Goal: Task Accomplishment & Management: Use online tool/utility

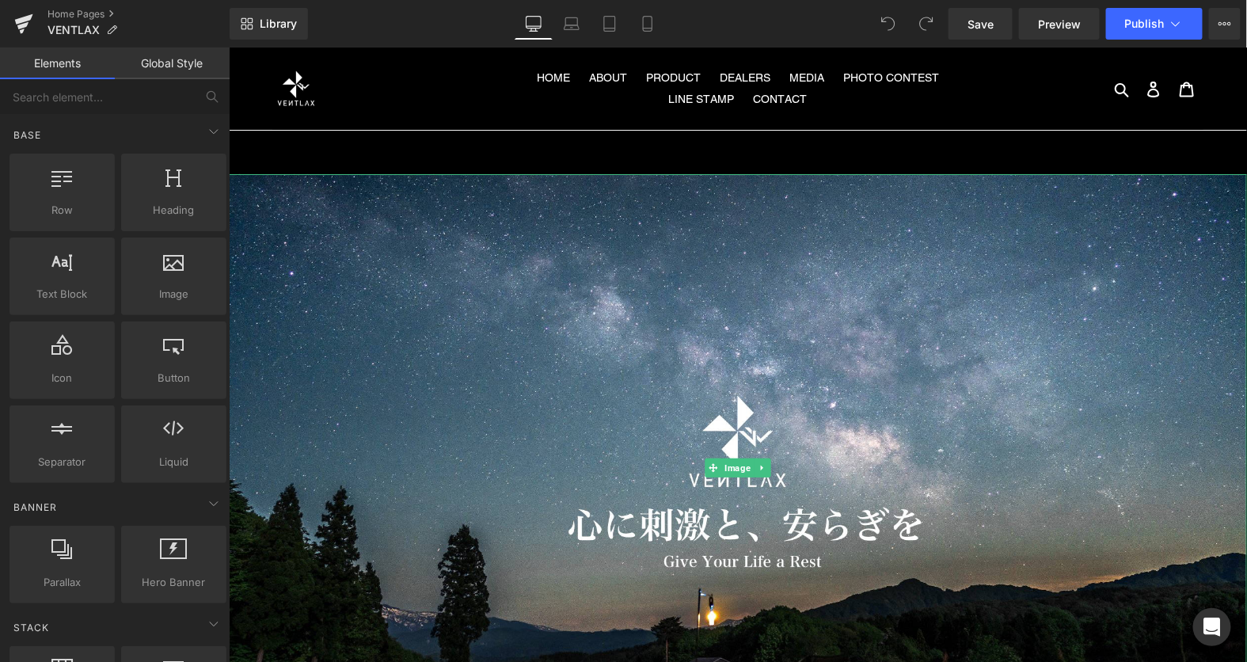
click at [707, 327] on img at bounding box center [737, 467] width 1018 height 588
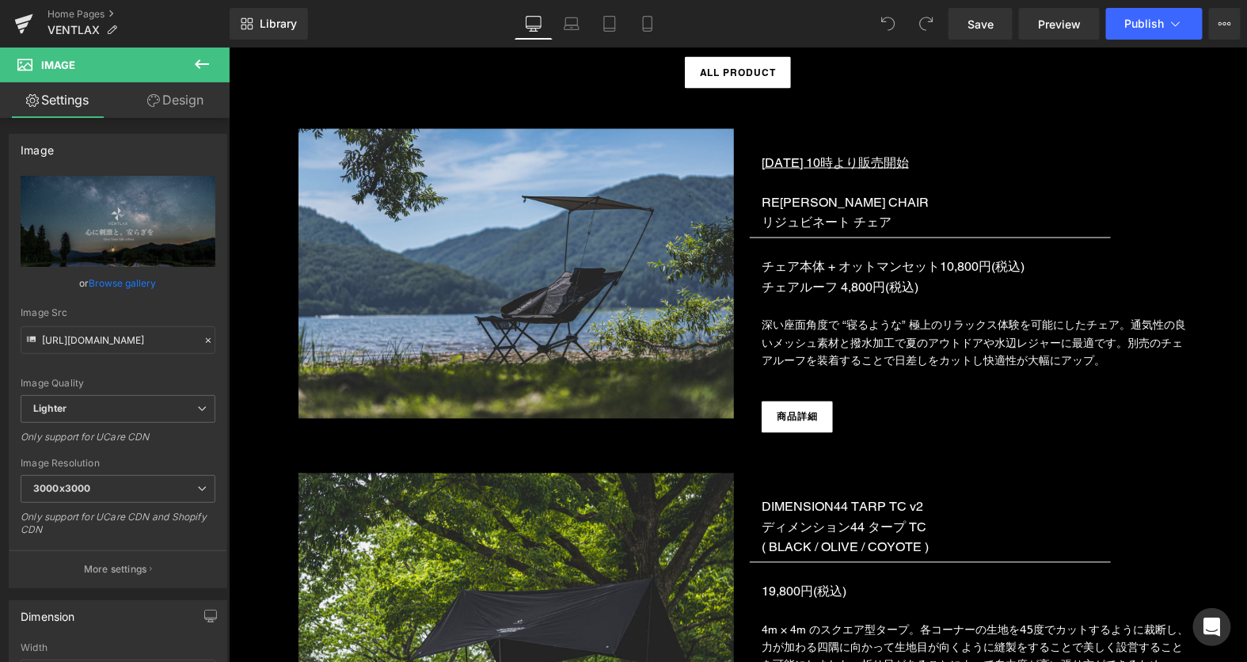
scroll to position [5492, 0]
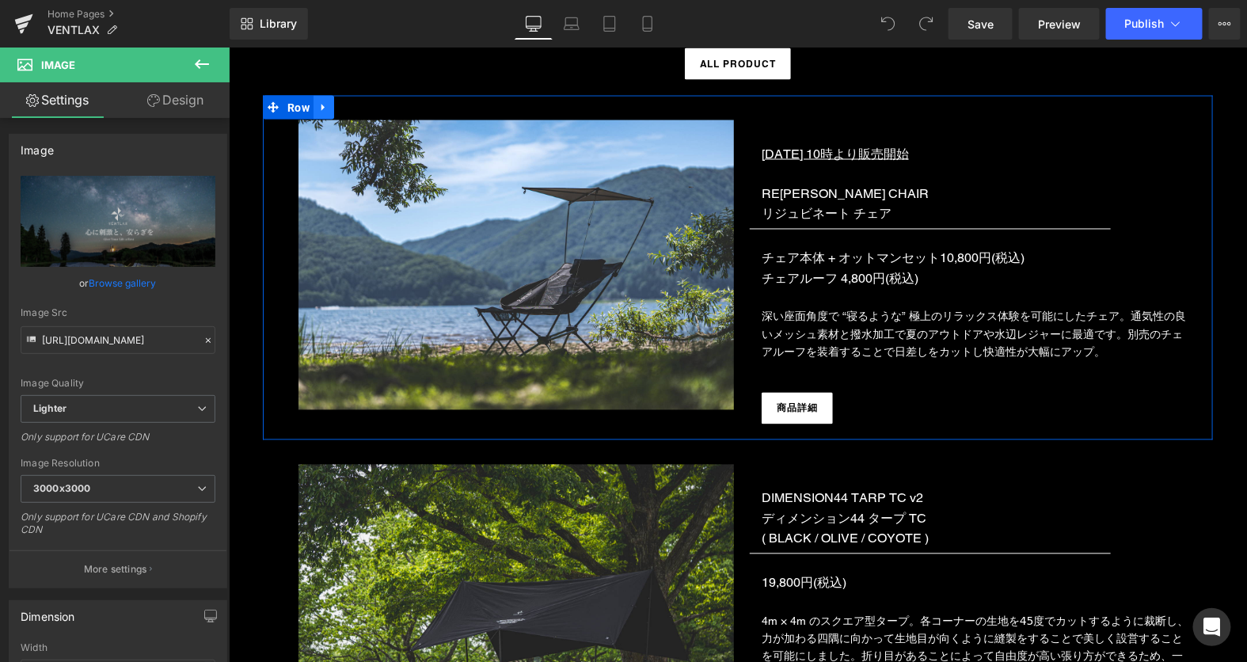
click at [325, 101] on icon at bounding box center [323, 107] width 11 height 12
click at [345, 105] on icon at bounding box center [343, 106] width 11 height 11
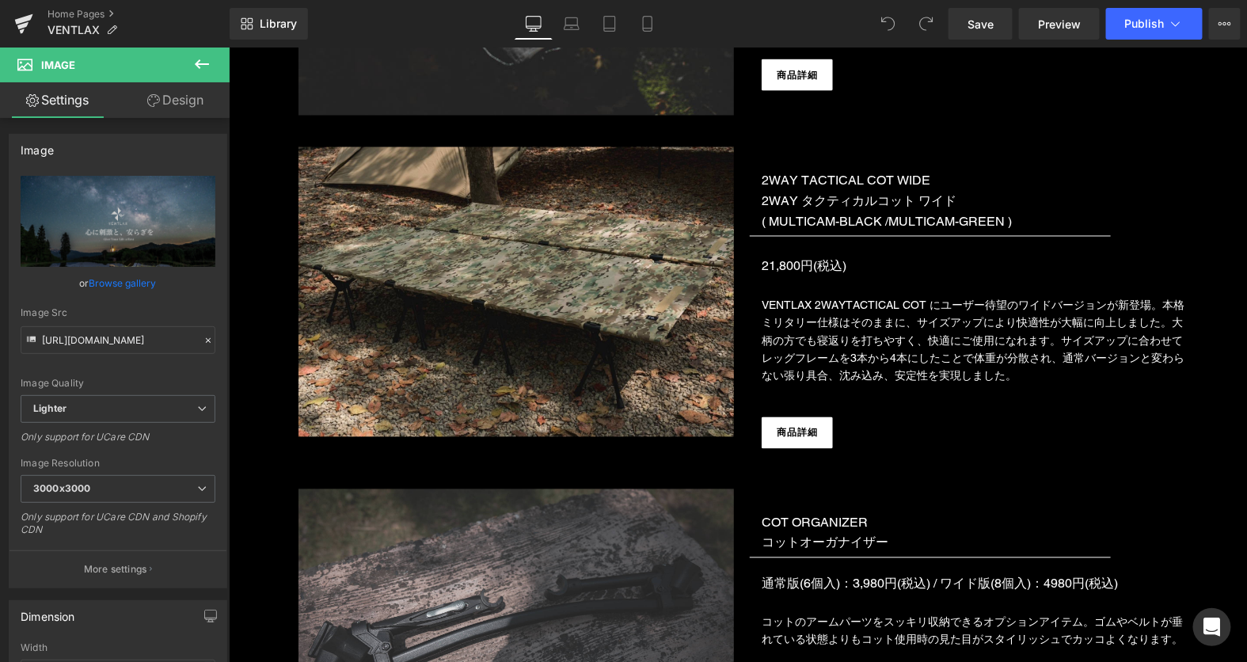
scroll to position [2232, 0]
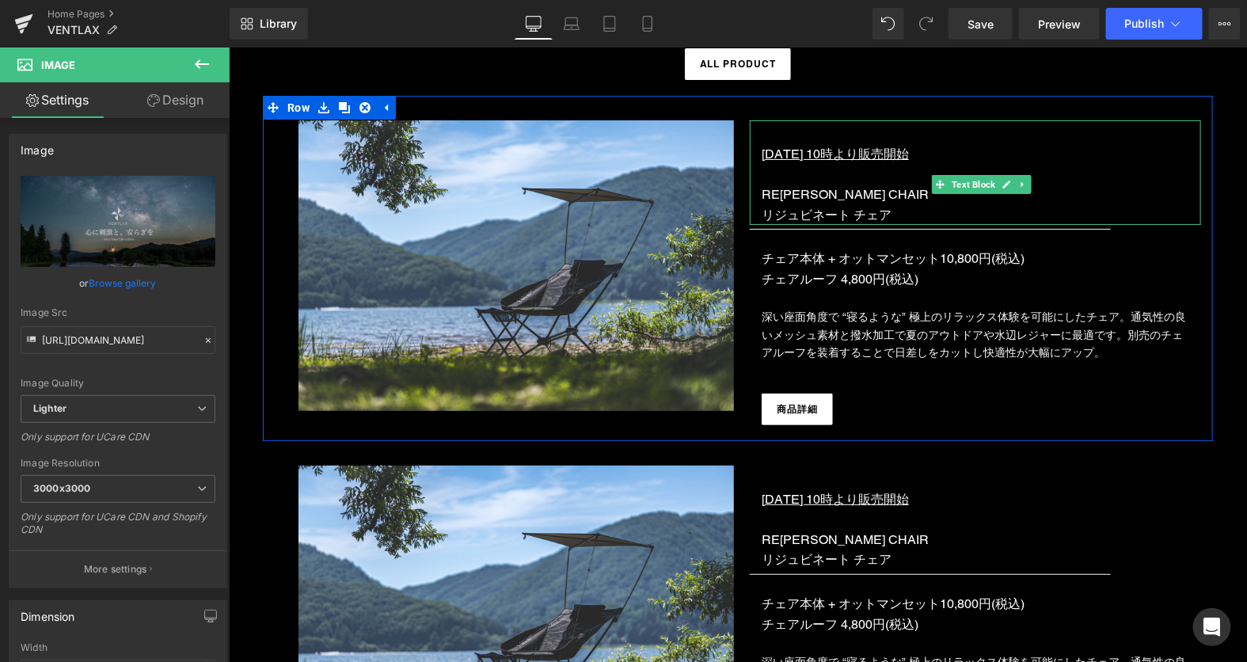
click at [834, 154] on u "[DATE] 10時より販売開始" at bounding box center [834, 153] width 147 height 15
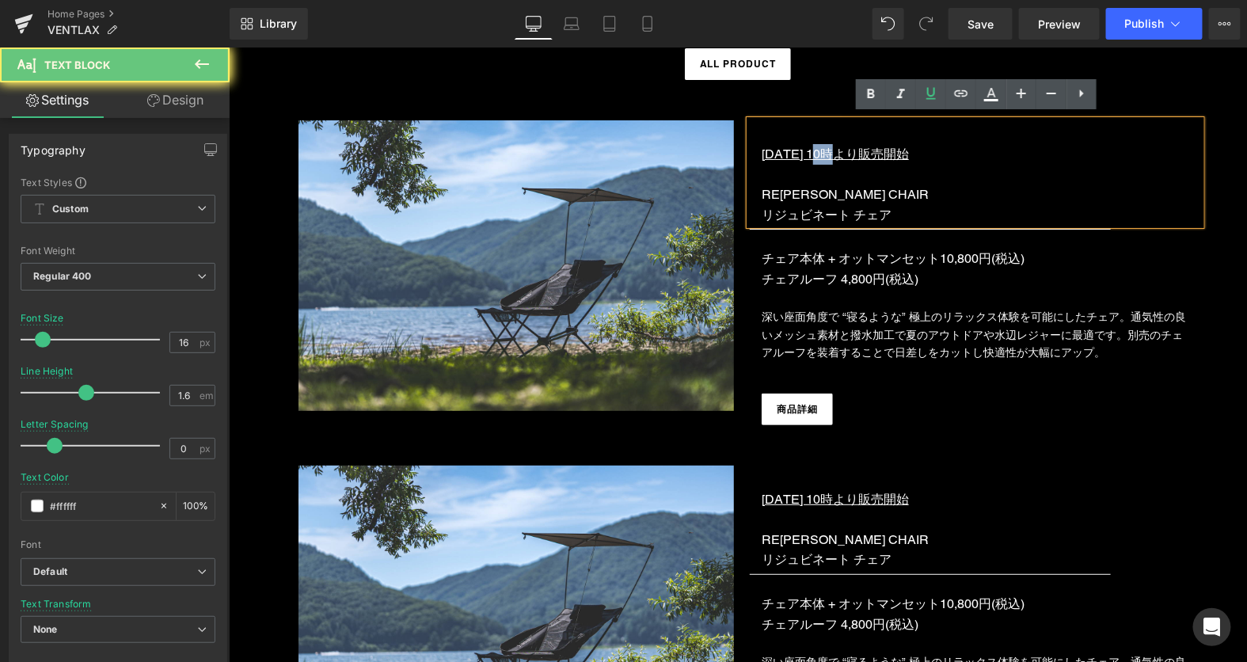
click at [834, 154] on u "[DATE] 10時より販売開始" at bounding box center [834, 153] width 147 height 15
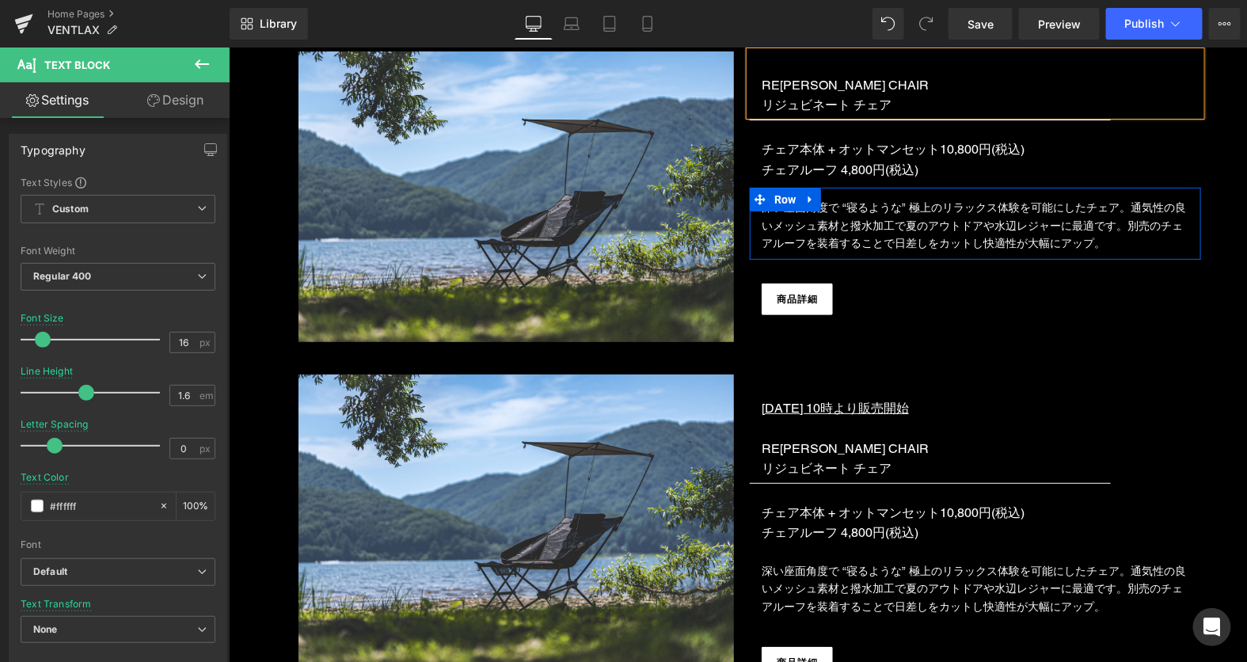
scroll to position [2381, 0]
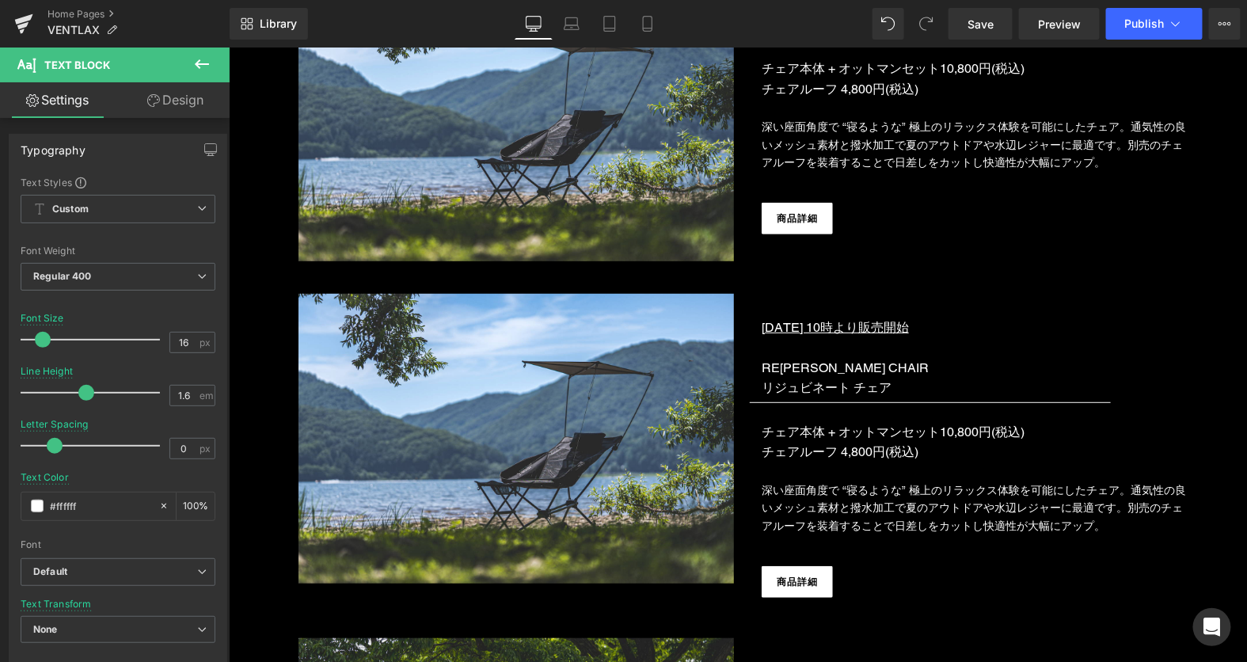
click at [813, 325] on u "[DATE] 10時より販売開始" at bounding box center [834, 326] width 147 height 15
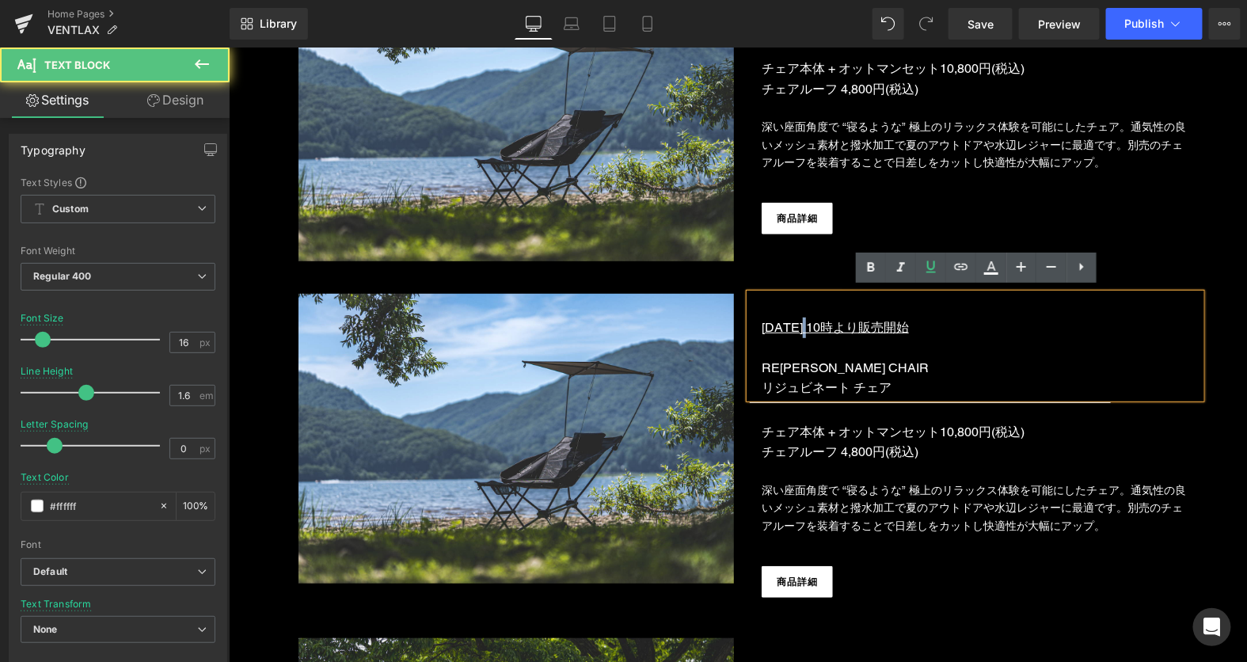
click at [813, 325] on u "[DATE] 10時より販売開始" at bounding box center [834, 326] width 147 height 15
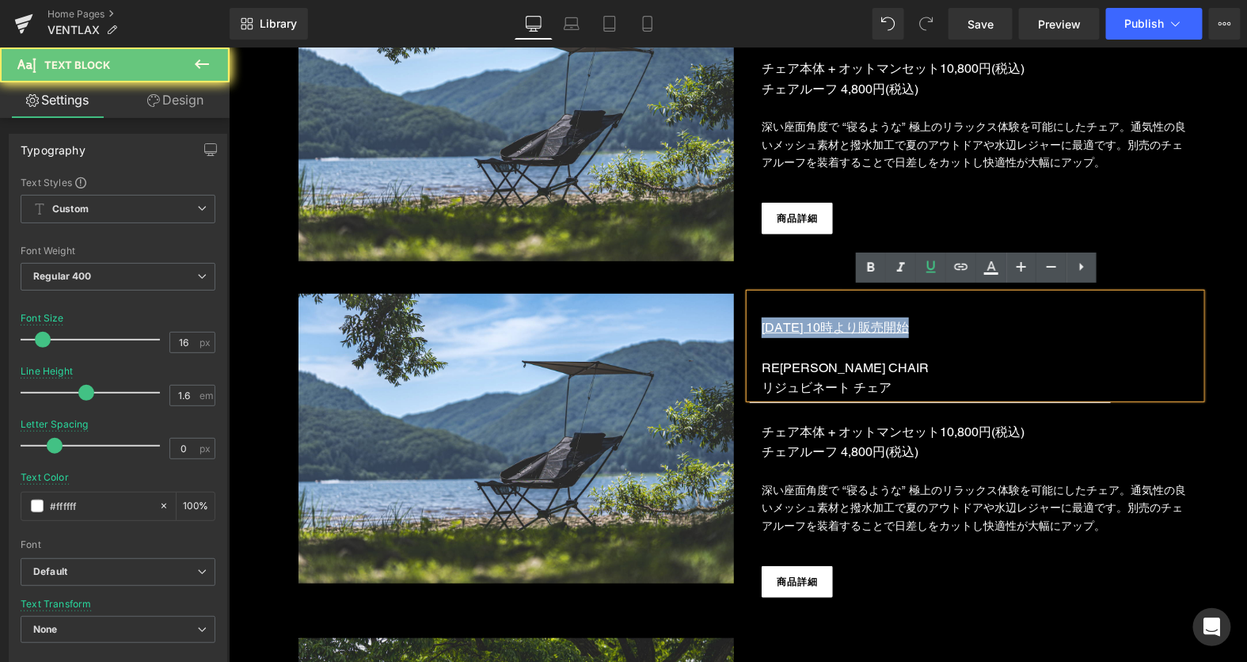
click at [813, 325] on u "[DATE] 10時より販売開始" at bounding box center [834, 326] width 147 height 15
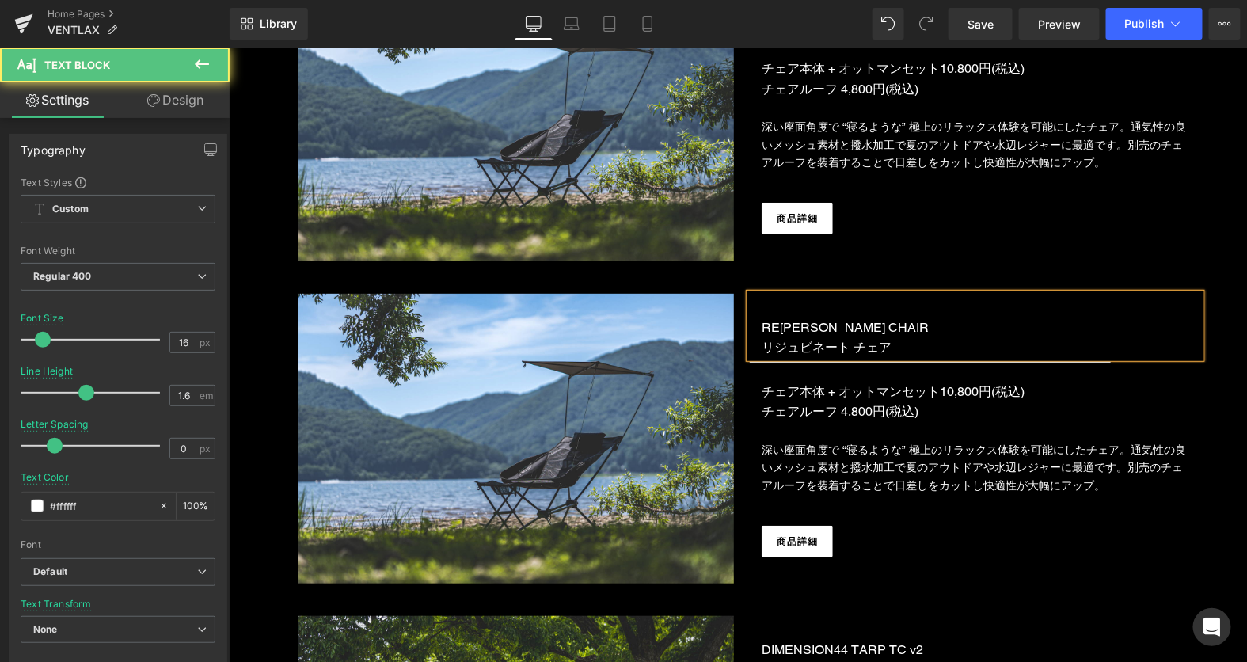
click at [808, 321] on span "RE[PERSON_NAME] CHAIR" at bounding box center [844, 326] width 167 height 15
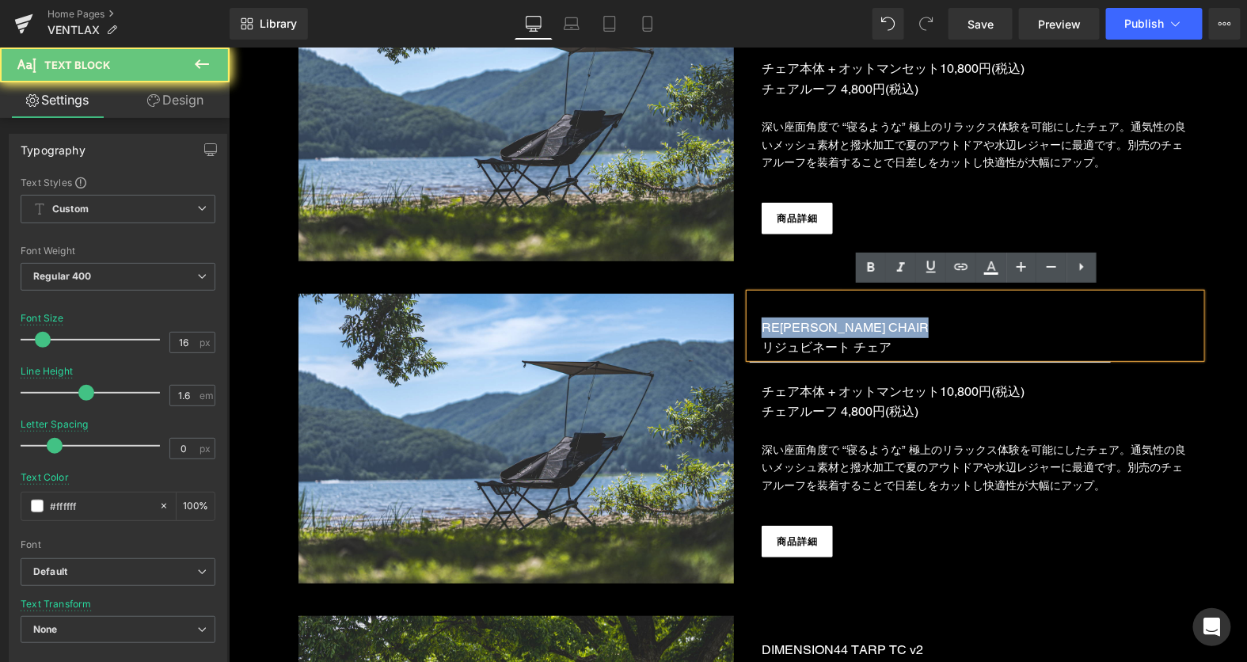
click at [808, 321] on span "RE[PERSON_NAME] CHAIR" at bounding box center [844, 326] width 167 height 15
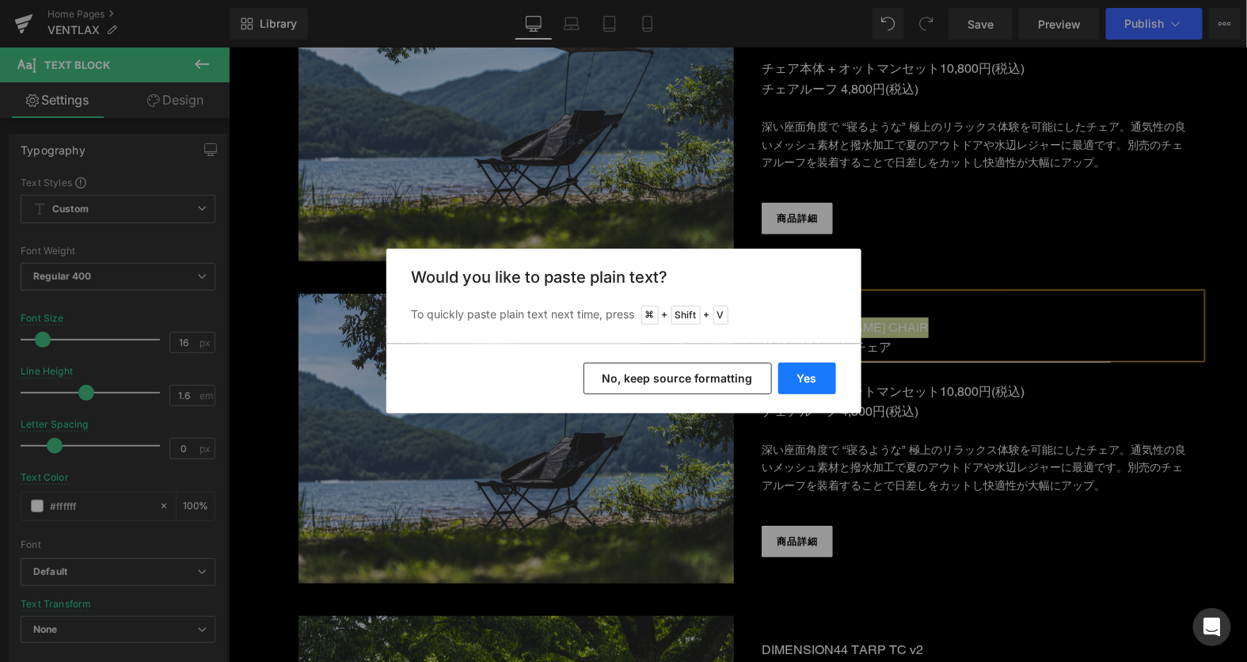
click at [796, 384] on button "Yes" at bounding box center [807, 379] width 58 height 32
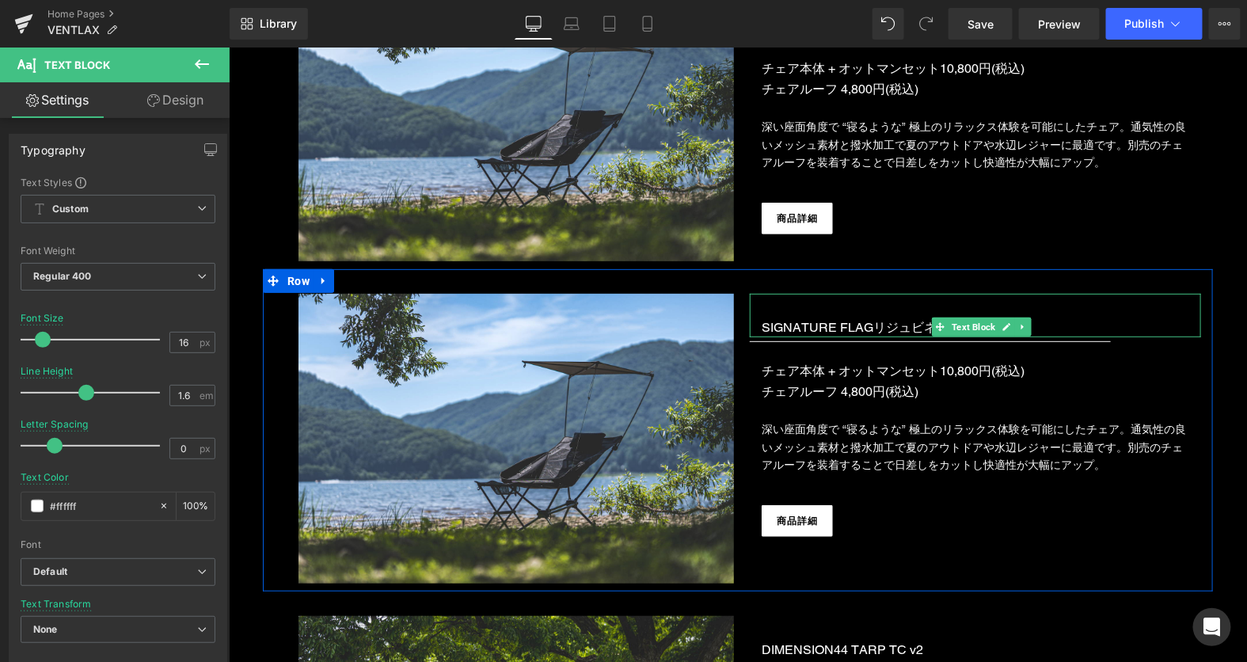
click at [761, 319] on p "SIGNATURE FLAGリジュビネート チェア" at bounding box center [981, 327] width 440 height 21
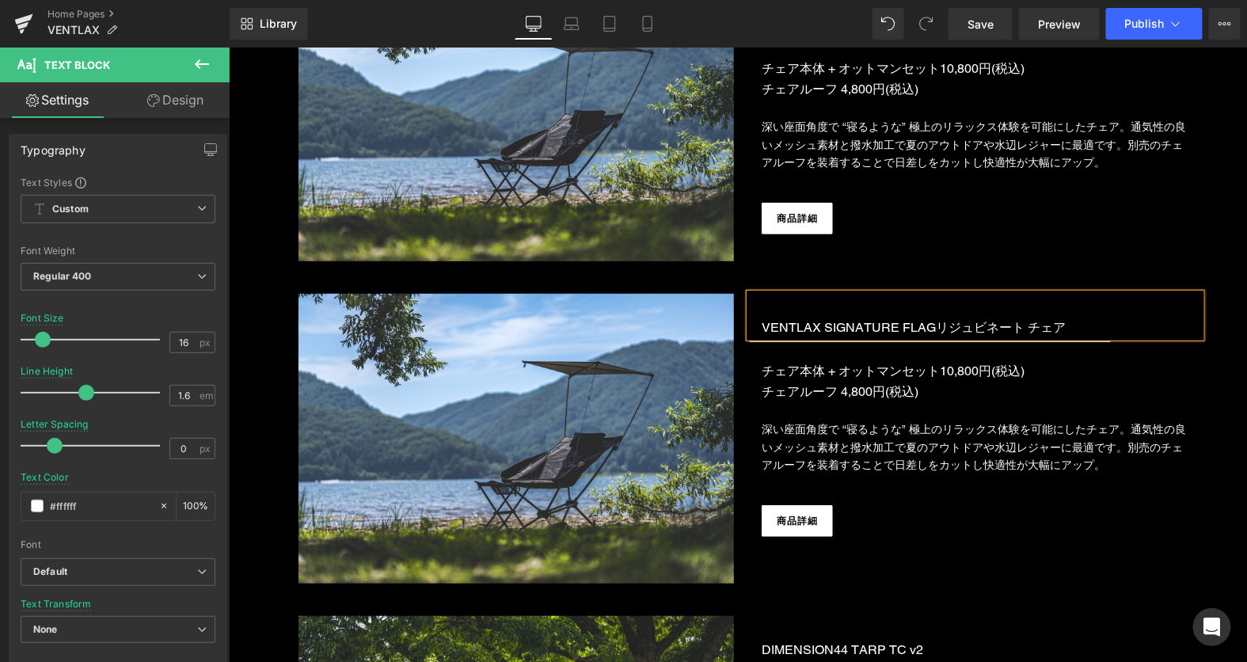
click at [935, 319] on span "VENTLAX SIGNATURE FLAGリジュビネート チェア" at bounding box center [913, 326] width 304 height 15
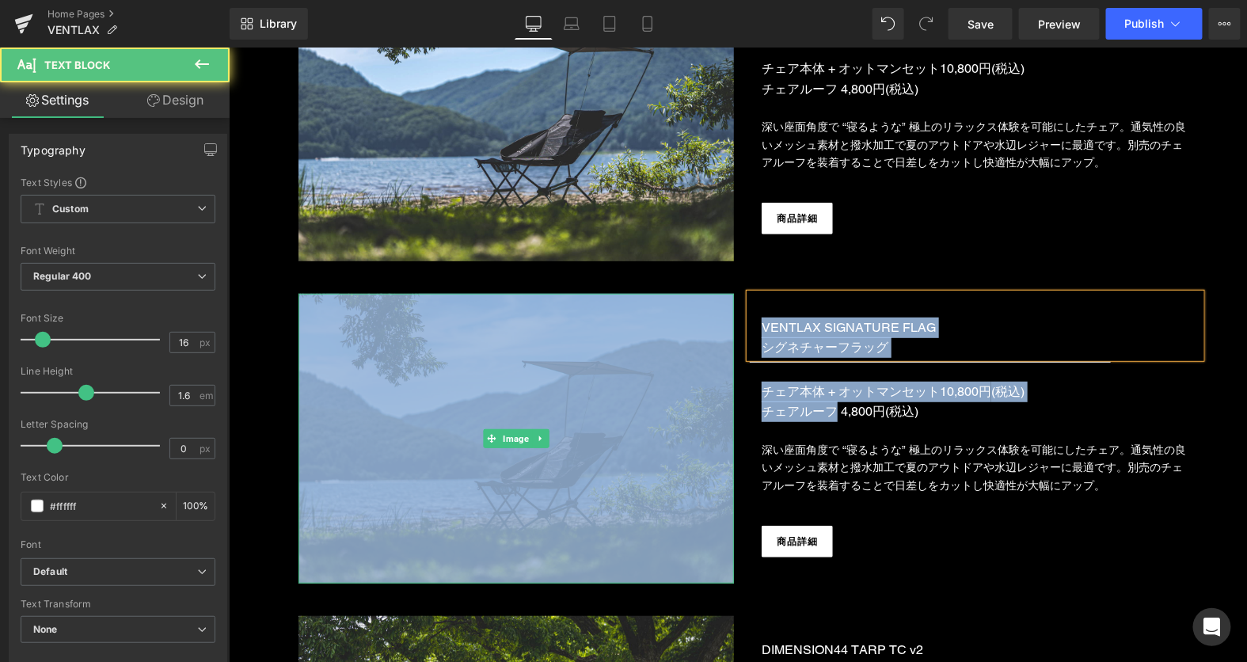
drag, startPoint x: 830, startPoint y: 405, endPoint x: 724, endPoint y: 373, distance: 111.0
click at [724, 373] on div "Image VENTLAX SIGNATURE FLAG シグネチャーフラッグ Text Block Separator チェア本体 + オットマンセット10…" at bounding box center [737, 429] width 950 height 323
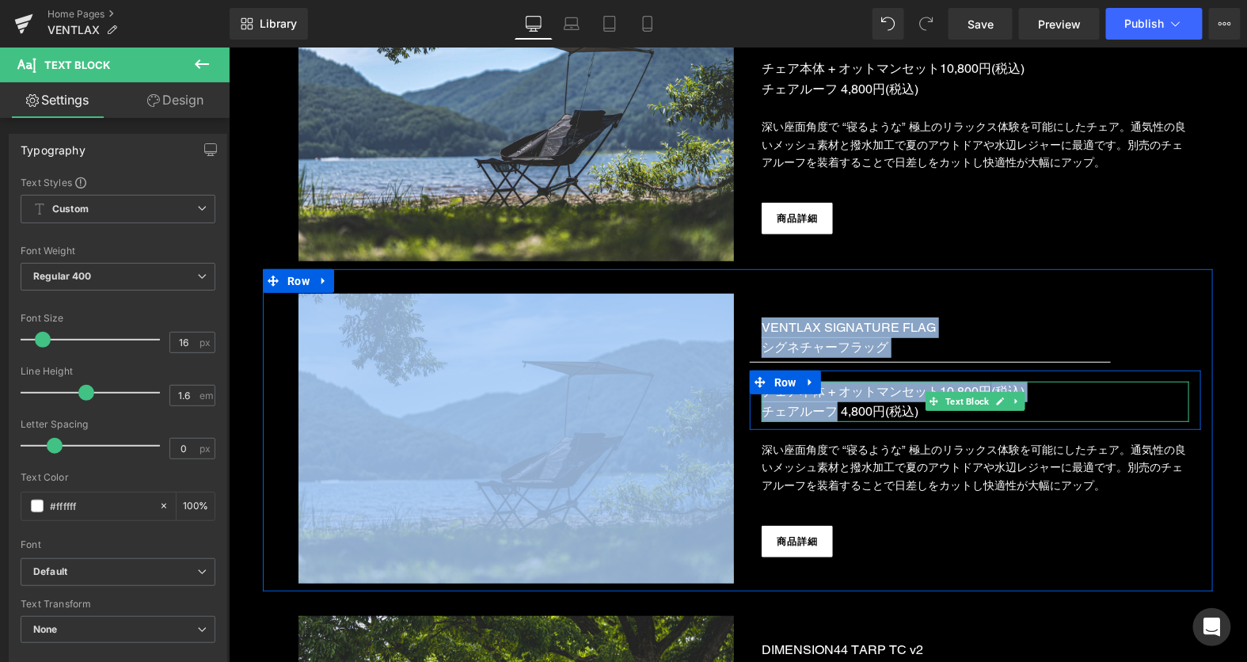
click at [855, 395] on p "チェア本体 + オットマンセット10,800円 (税込)" at bounding box center [975, 391] width 428 height 21
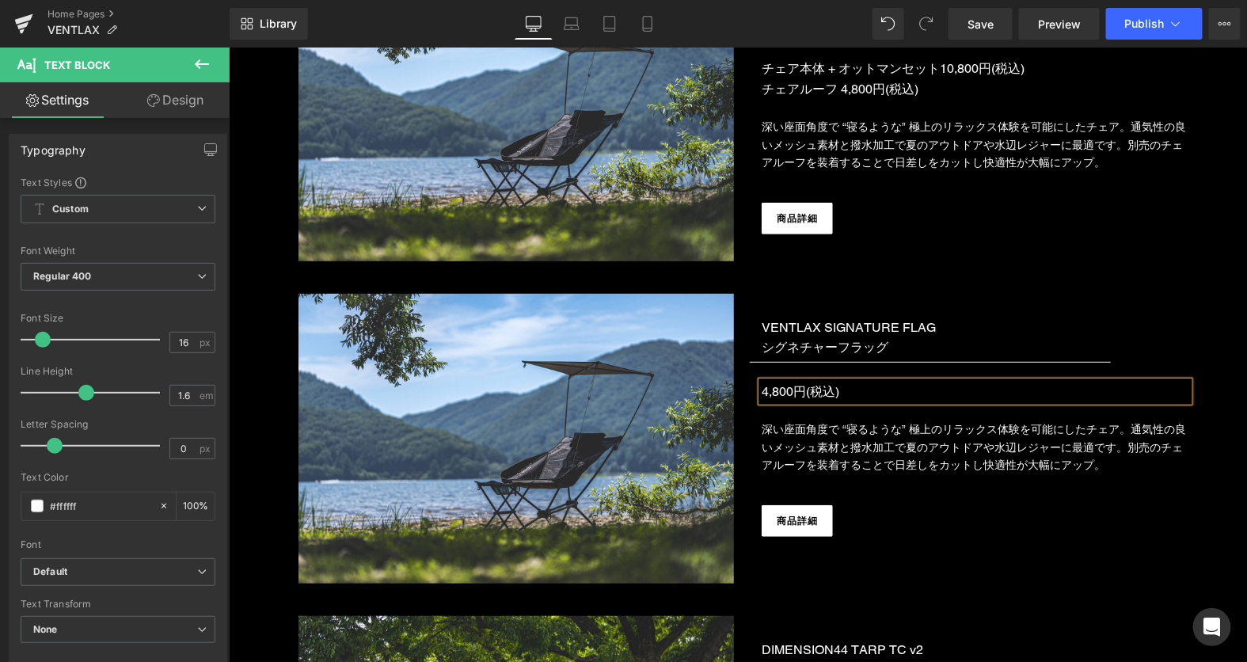
drag, startPoint x: 836, startPoint y: 405, endPoint x: 764, endPoint y: 388, distance: 74.0
click at [887, 435] on p "深い座面角度で “寝るような” 極上のリラックス体験を可能にしたチェア。通気性の良いメッシュ素材と撥水加工で夏のアウトドアや水辺レジャーに最適です。別売のチェ…" at bounding box center [975, 446] width 428 height 53
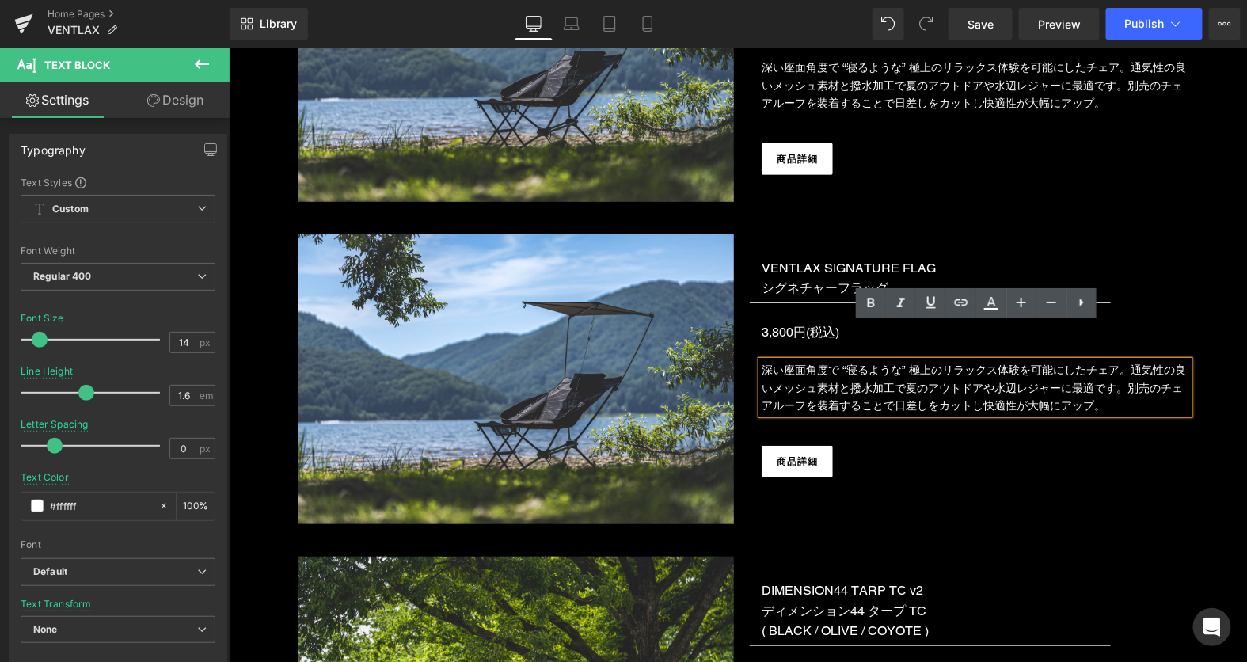
scroll to position [2472, 0]
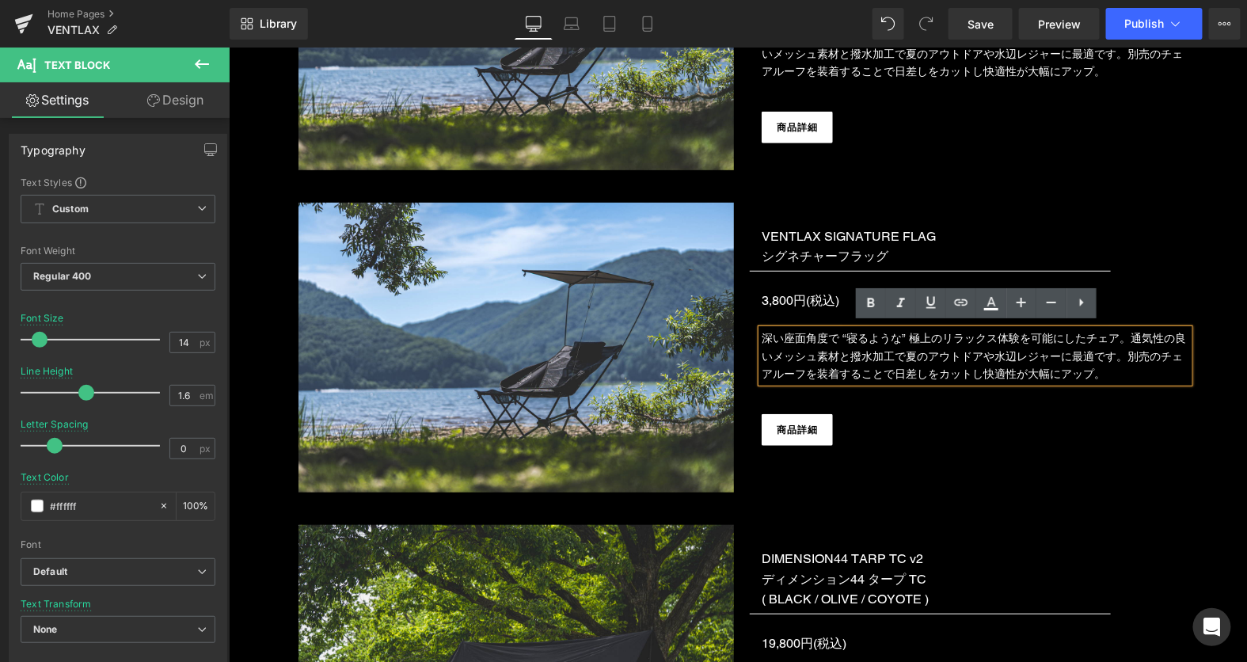
click at [807, 339] on p "深い座面角度で “寝るような” 極上のリラックス体験を可能にしたチェア。通気性の良いメッシュ素材と撥水加工で夏のアウトドアや水辺レジャーに最適です。別売のチェ…" at bounding box center [975, 355] width 428 height 53
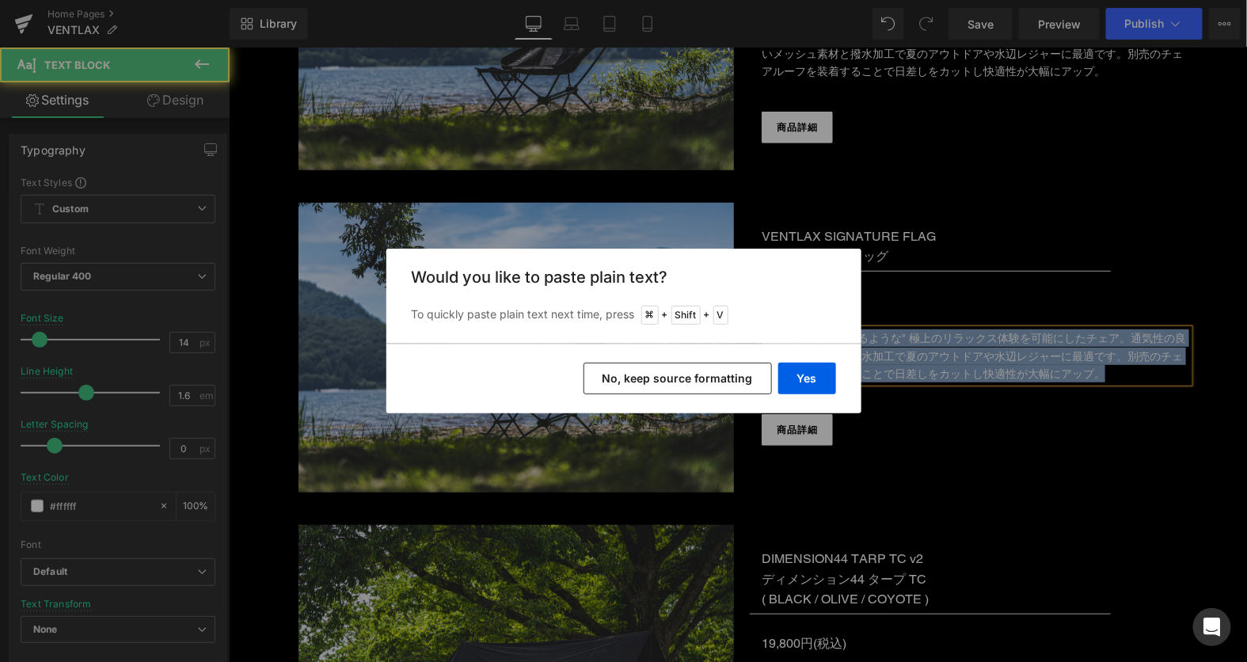
drag, startPoint x: 1110, startPoint y: 369, endPoint x: 744, endPoint y: 303, distance: 372.5
click at [744, 303] on div "VENTLAX SIGNATURE FLAG シグネチャーフラッグ Text Block Separator 3,800円(税込) Text Block Ro…" at bounding box center [974, 328] width 475 height 252
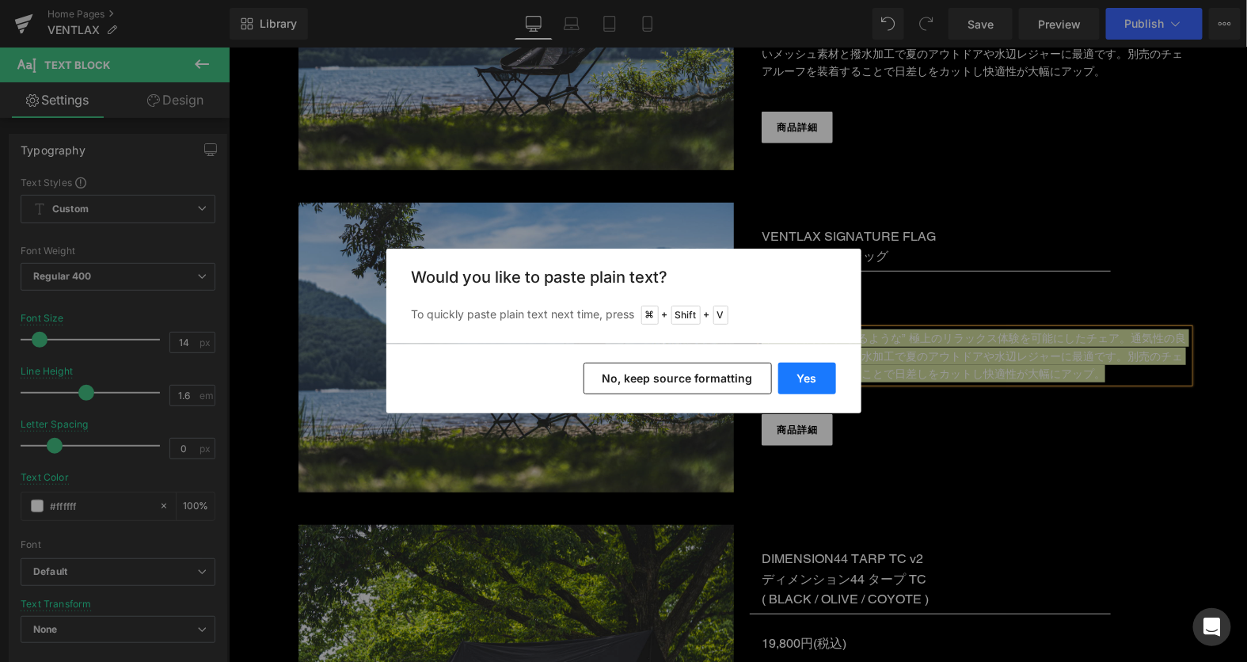
click at [812, 375] on button "Yes" at bounding box center [807, 379] width 58 height 32
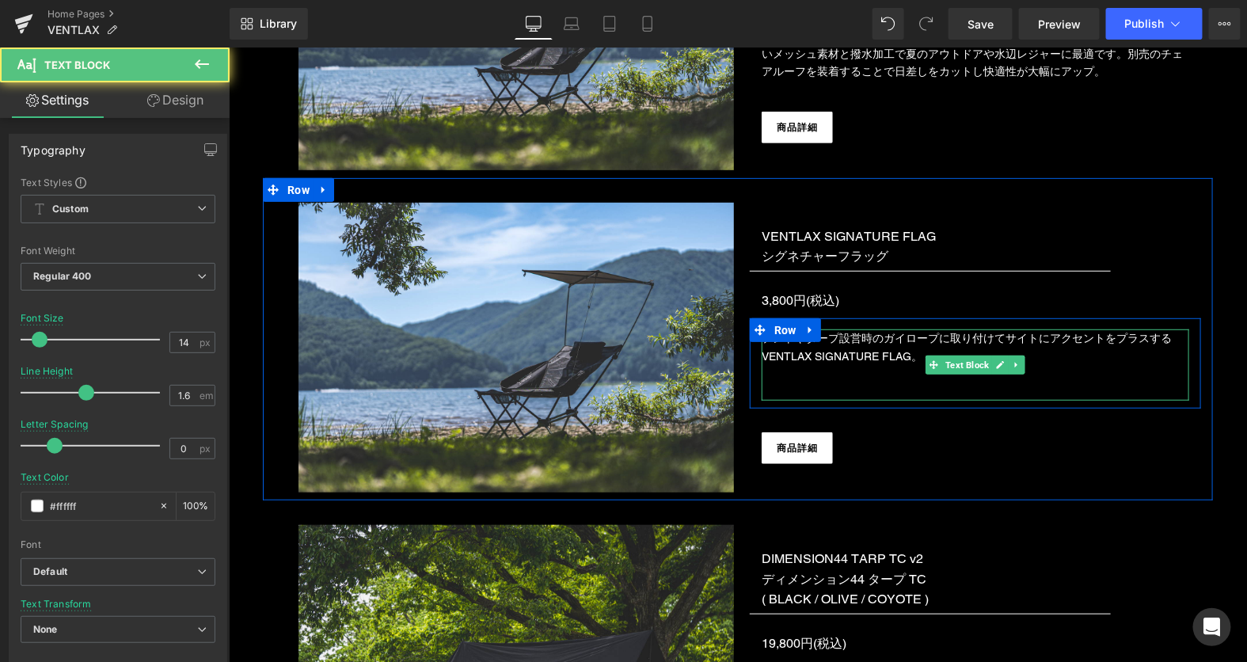
click at [849, 382] on p at bounding box center [975, 390] width 428 height 17
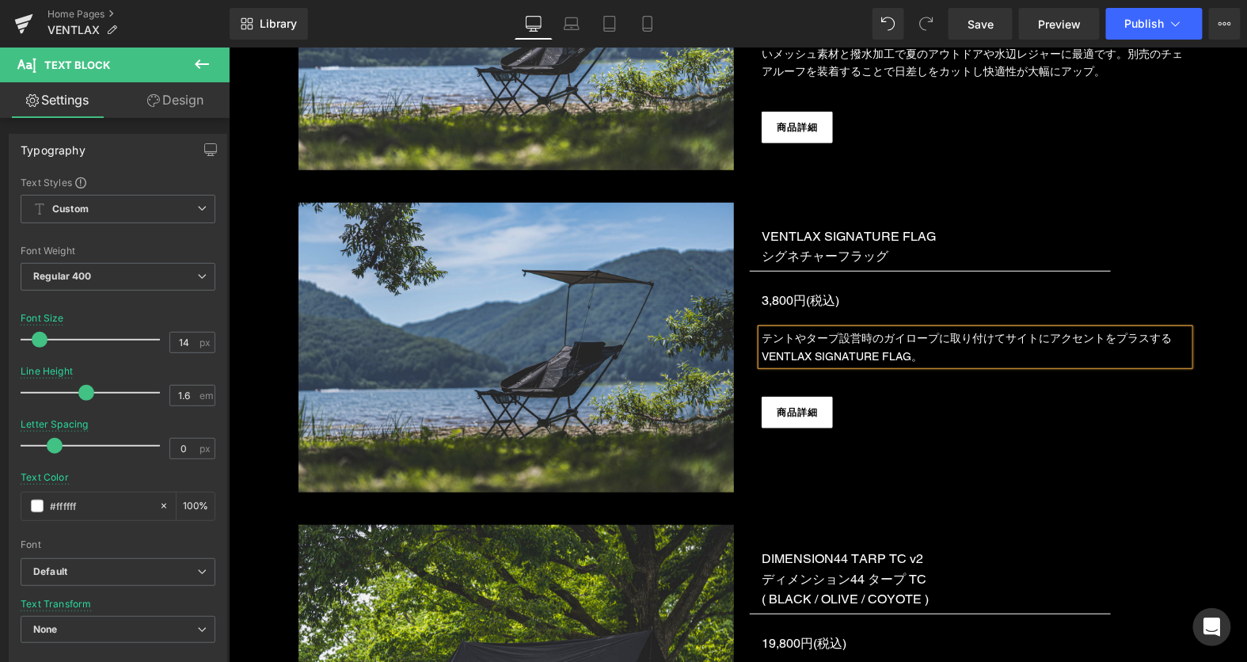
click at [579, 337] on img at bounding box center [516, 347] width 436 height 291
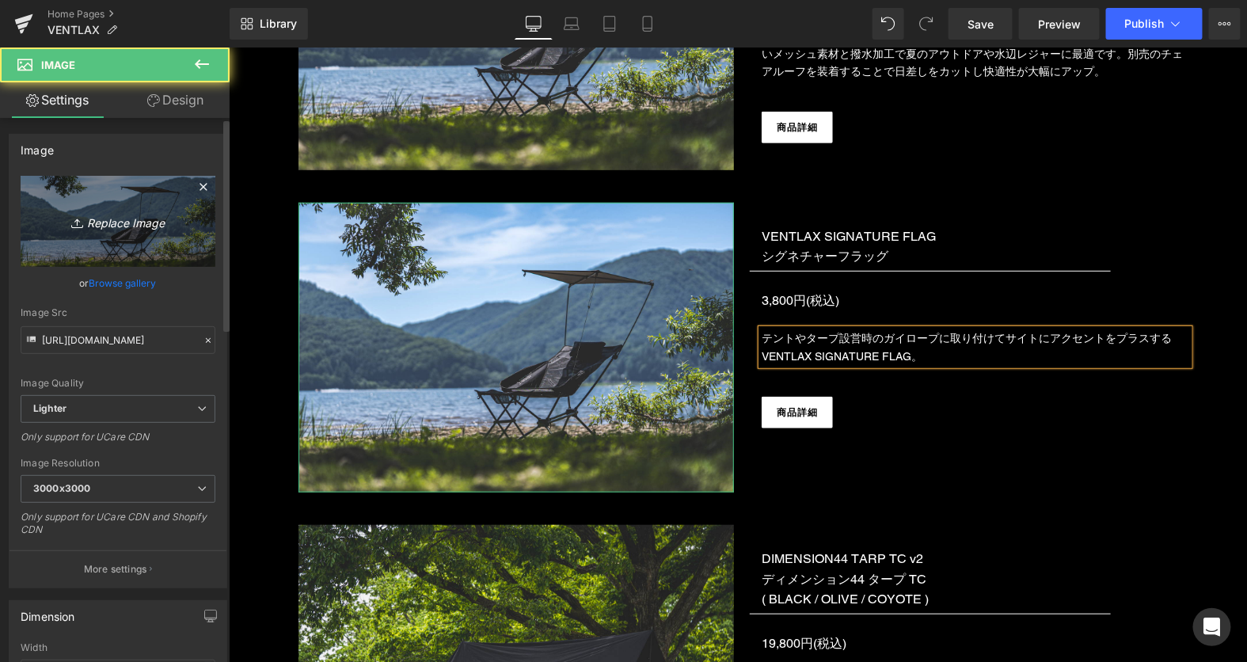
click at [114, 238] on link "Replace Image" at bounding box center [118, 221] width 195 height 91
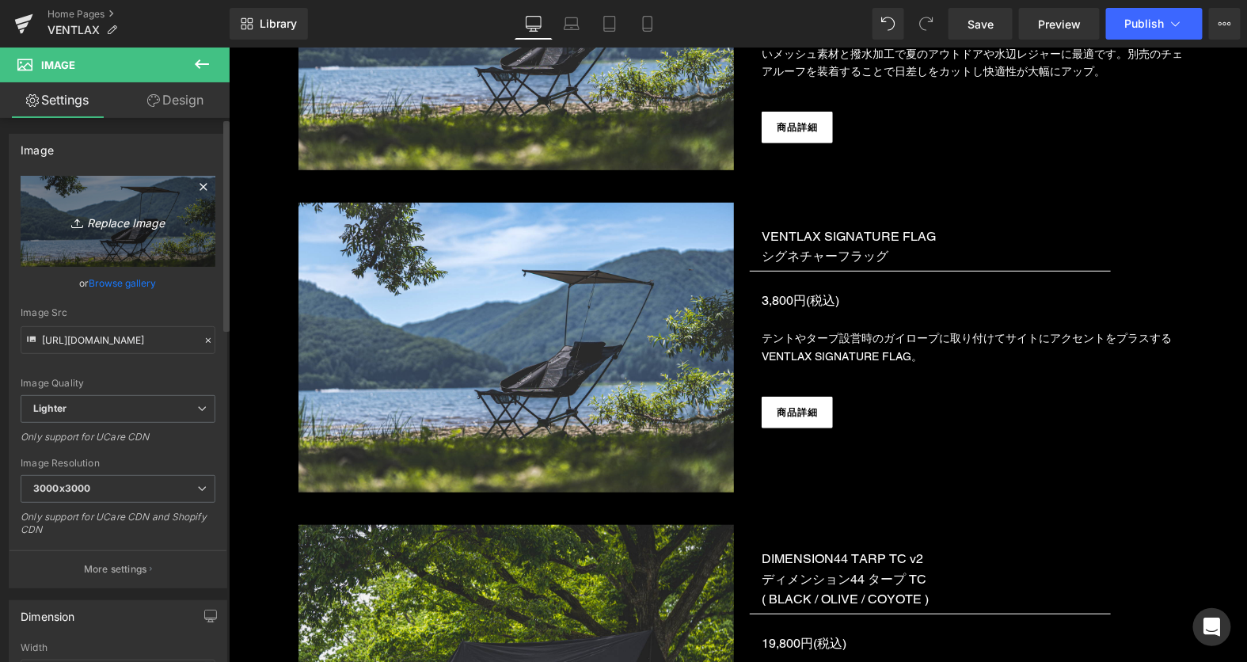
type input "C:\fakepath\S__23101447_0.jpg"
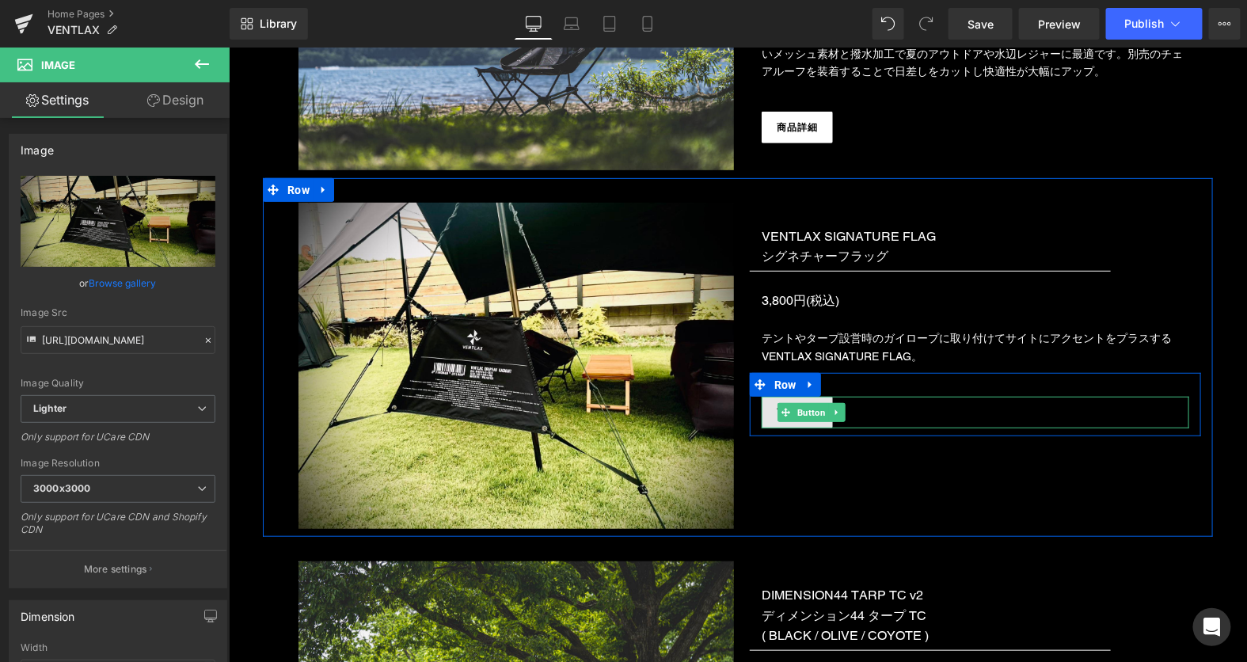
click at [771, 407] on link "商品詳細" at bounding box center [796, 412] width 71 height 32
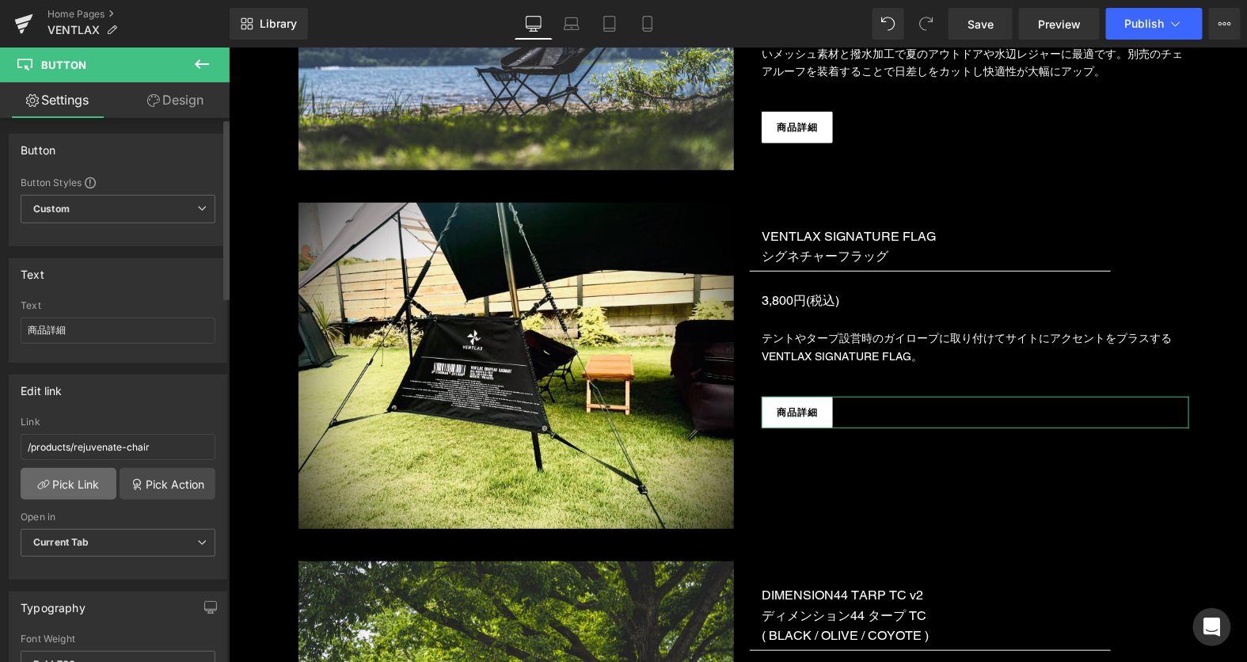
click at [61, 485] on link "Pick Link" at bounding box center [69, 484] width 96 height 32
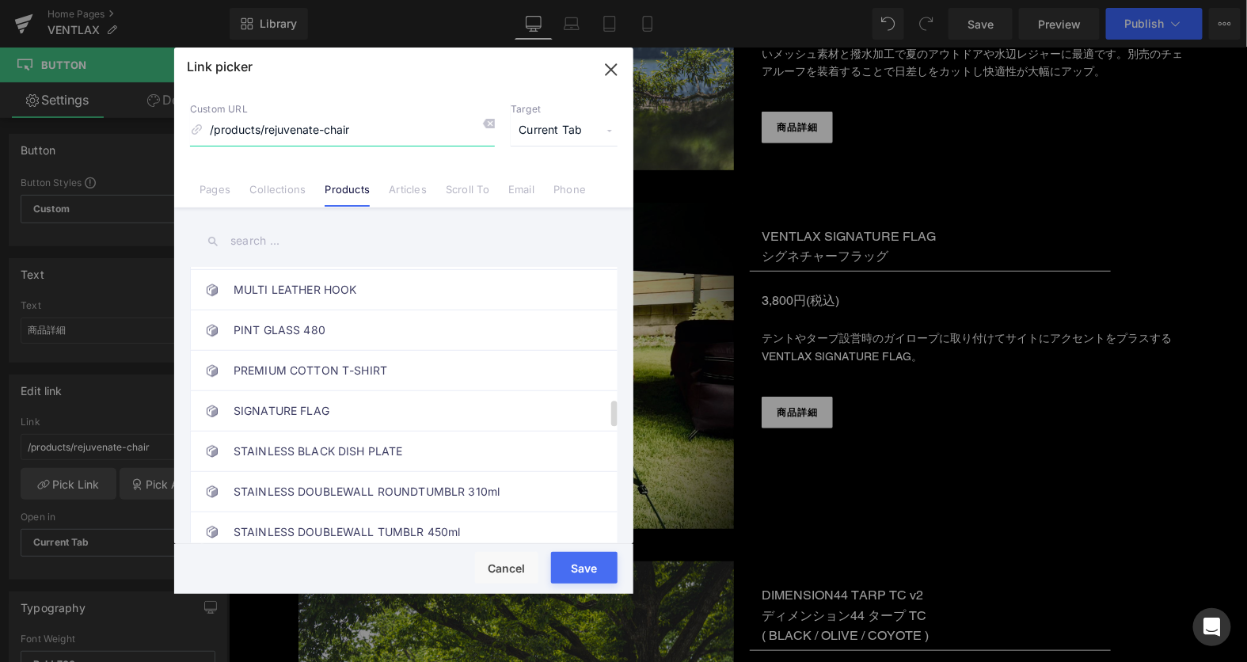
scroll to position [1470, 0]
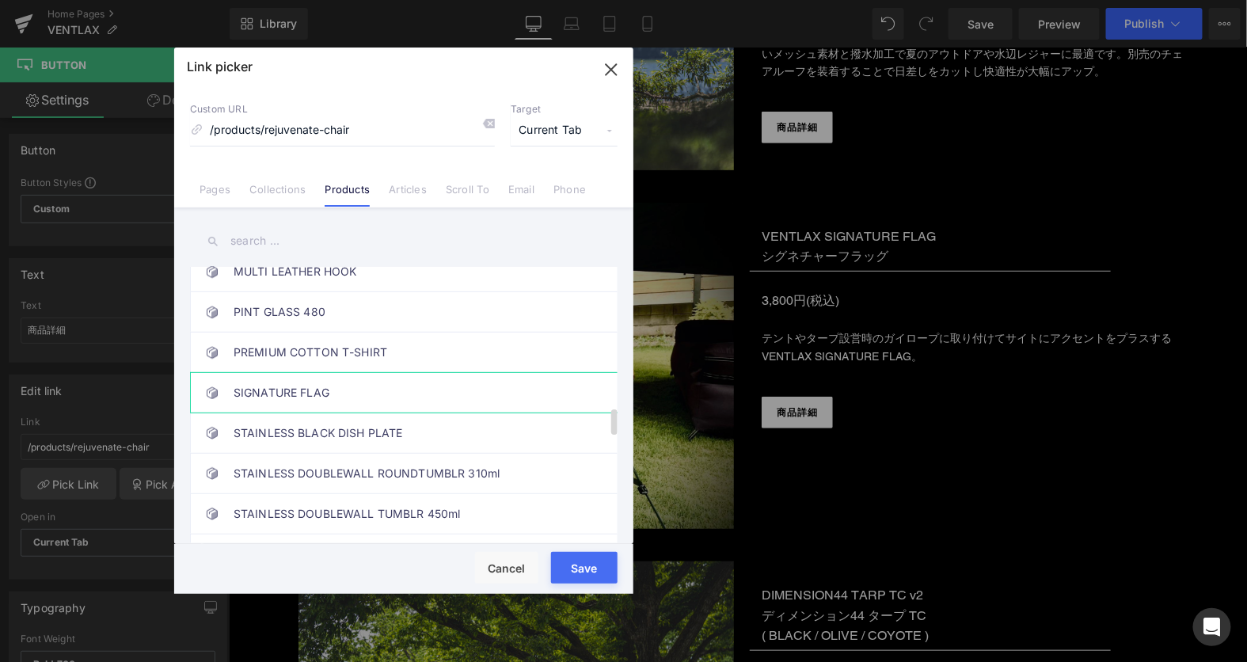
click at [299, 373] on link "SIGNATURE FLAG" at bounding box center [408, 393] width 348 height 40
click at [592, 558] on button "Save" at bounding box center [584, 568] width 67 height 32
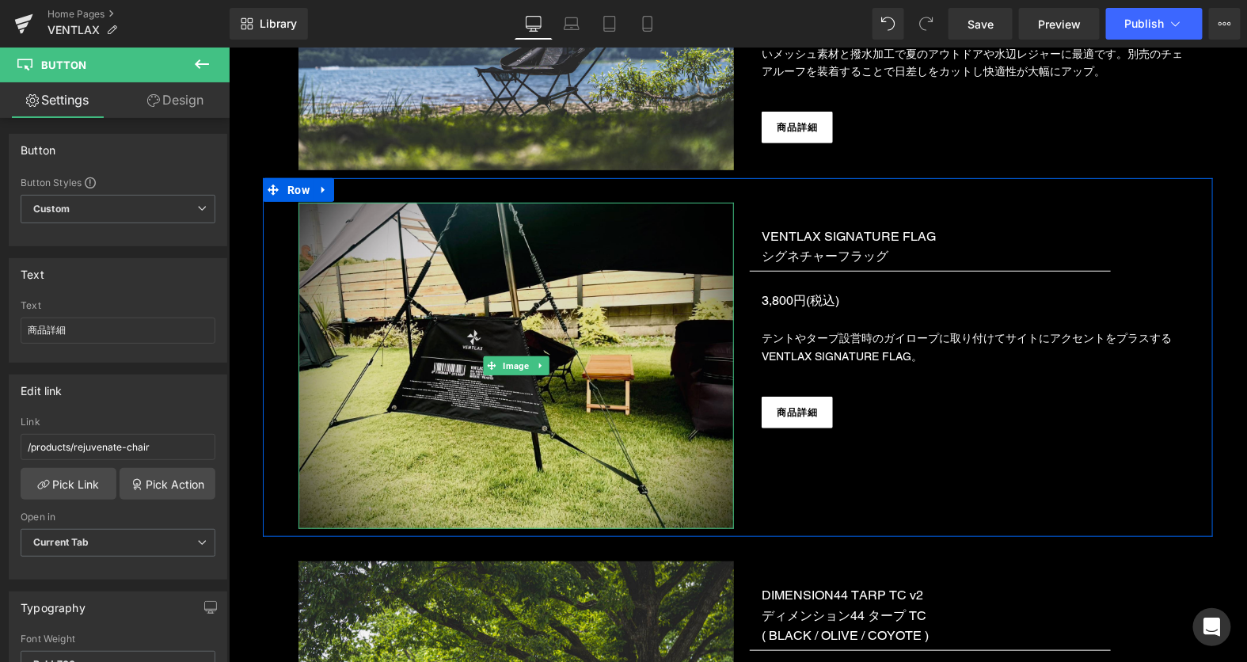
click at [594, 272] on img at bounding box center [516, 365] width 436 height 327
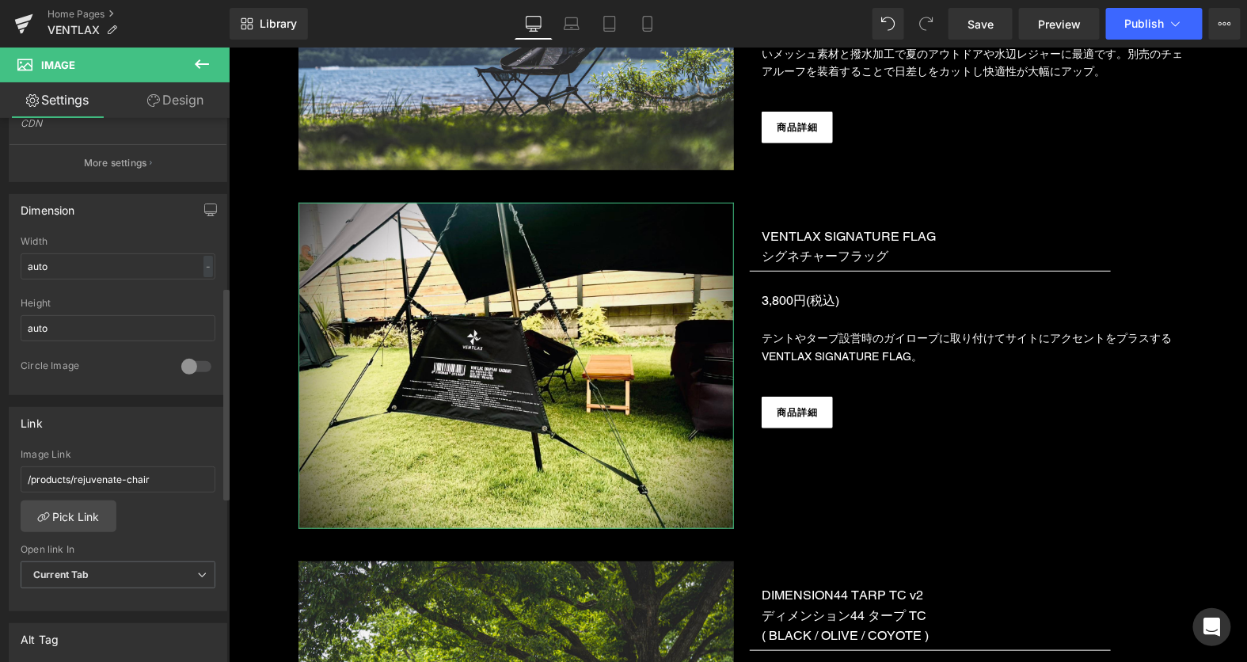
scroll to position [493, 0]
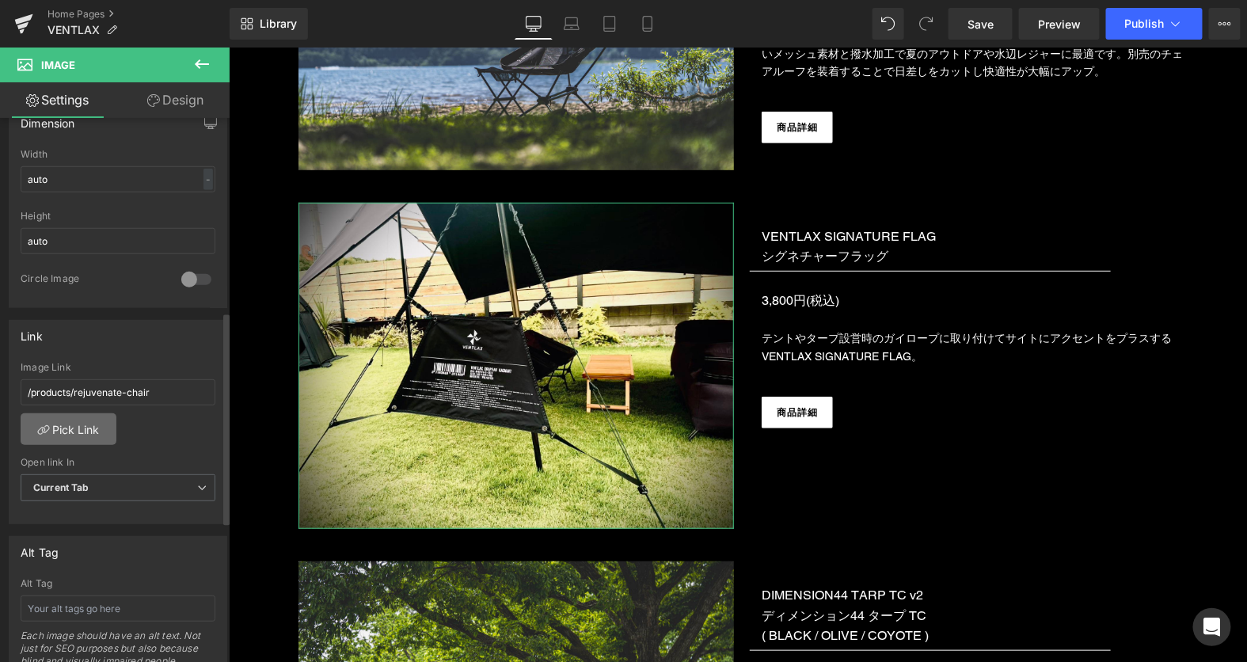
click at [56, 431] on link "Pick Link" at bounding box center [69, 429] width 96 height 32
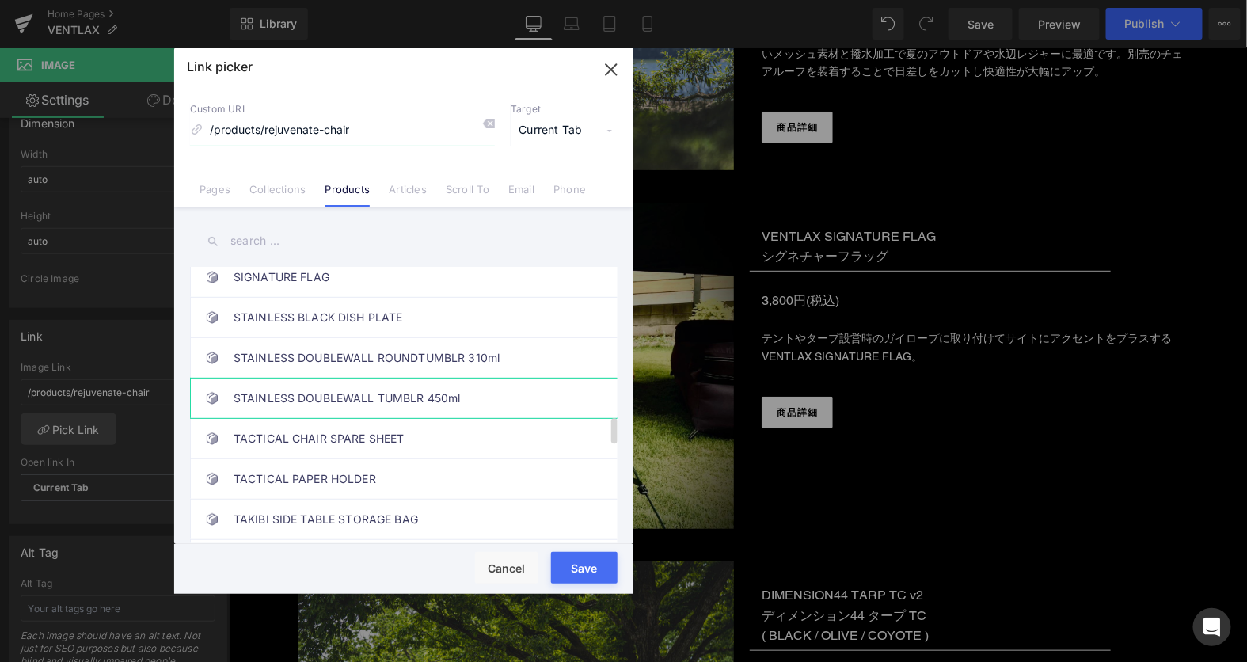
scroll to position [1539, 0]
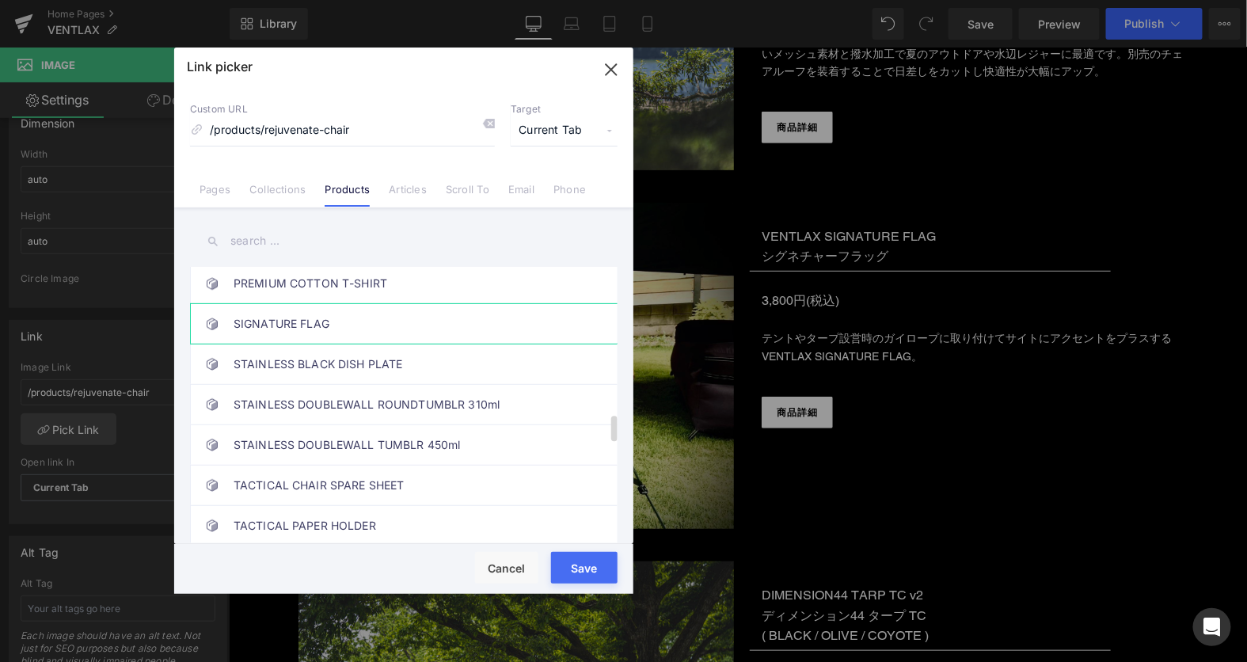
click at [314, 304] on link "SIGNATURE FLAG" at bounding box center [408, 324] width 348 height 40
click at [589, 569] on button "Save" at bounding box center [584, 568] width 67 height 32
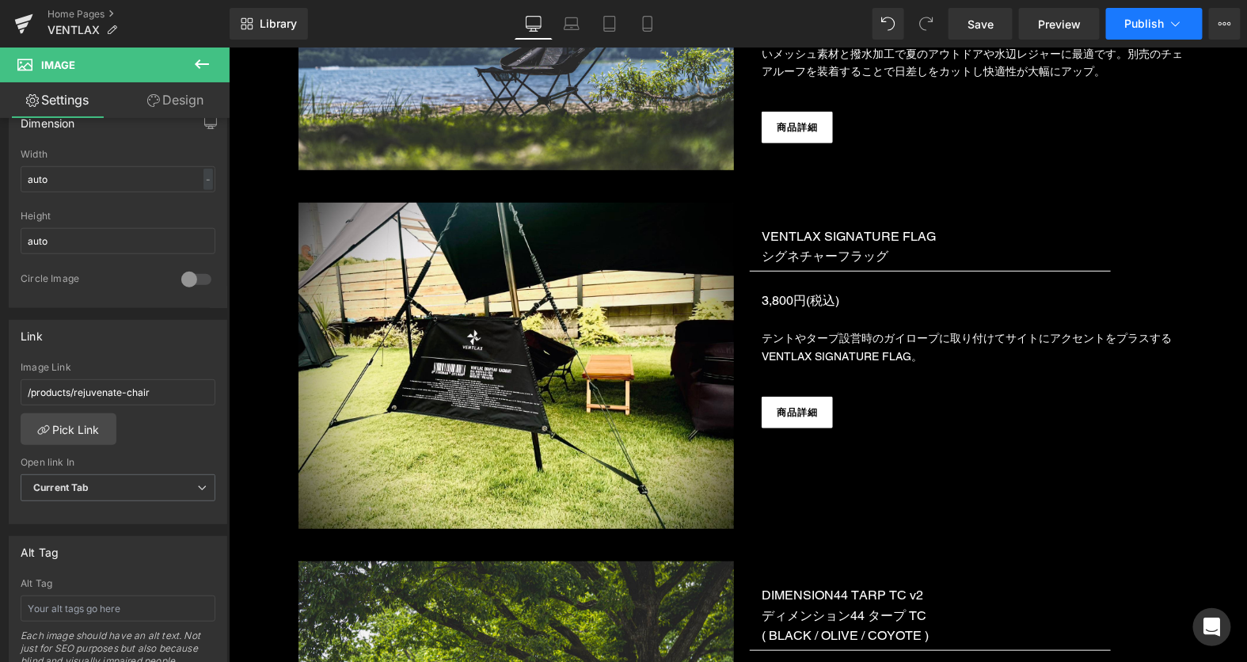
click at [1141, 29] on span "Publish" at bounding box center [1145, 23] width 40 height 13
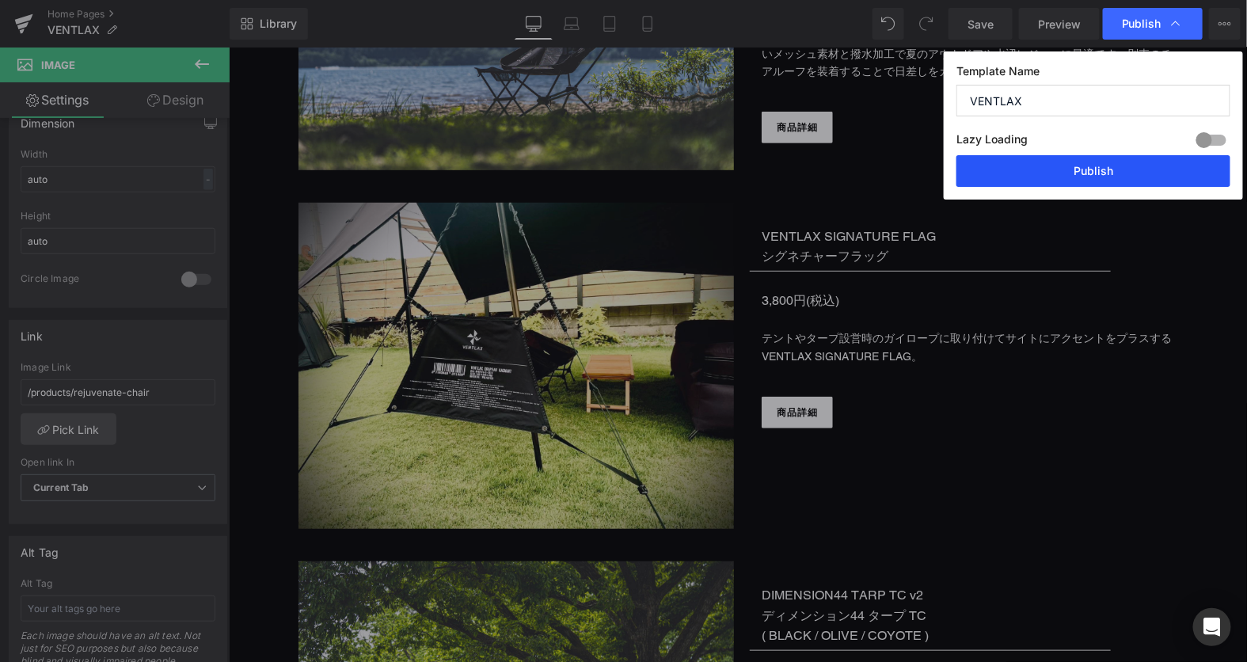
click at [1037, 170] on button "Publish" at bounding box center [1094, 171] width 274 height 32
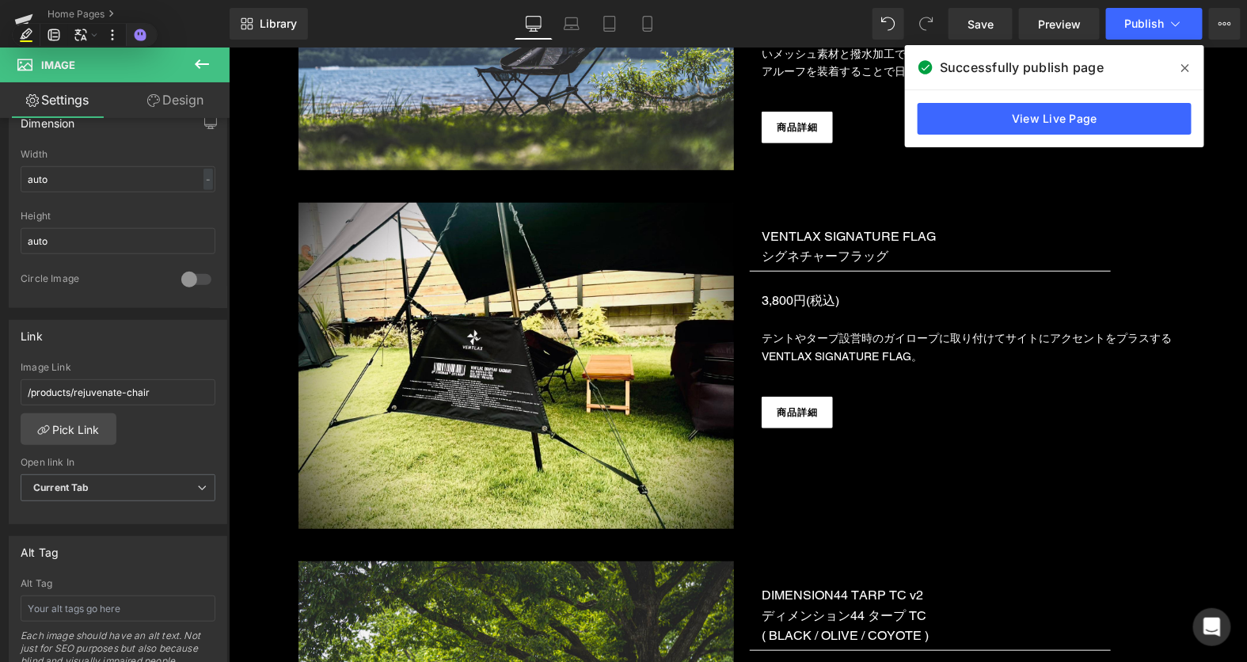
click at [1185, 66] on icon at bounding box center [1186, 68] width 8 height 13
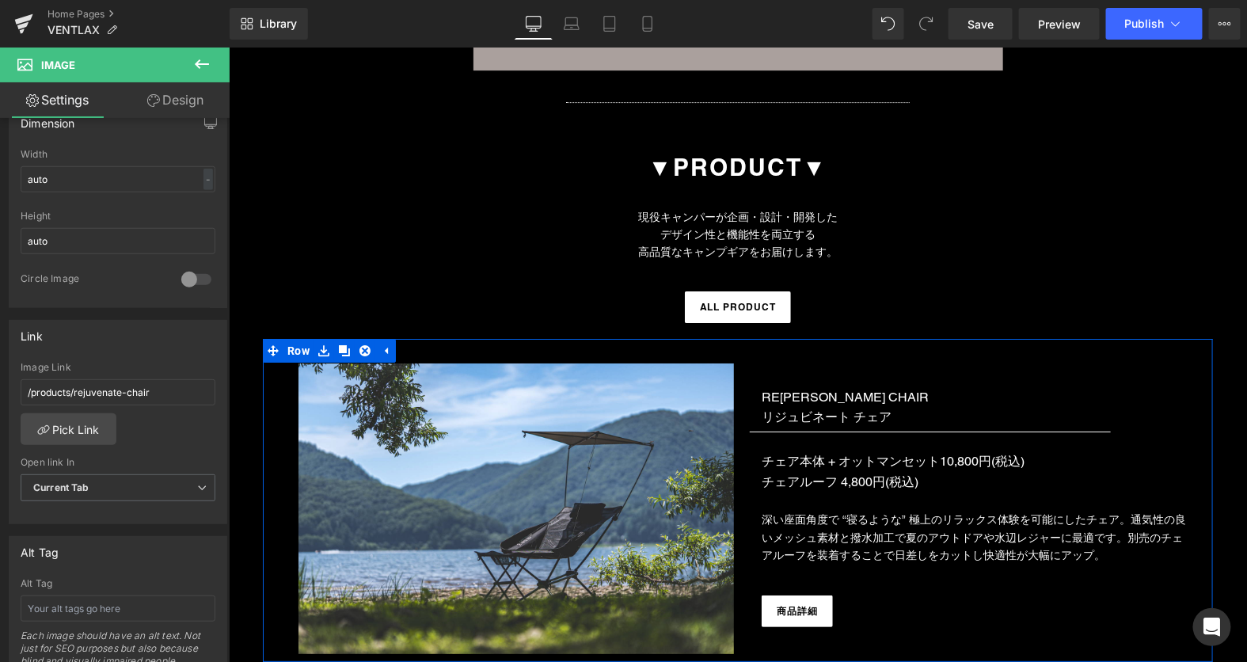
scroll to position [1865, 0]
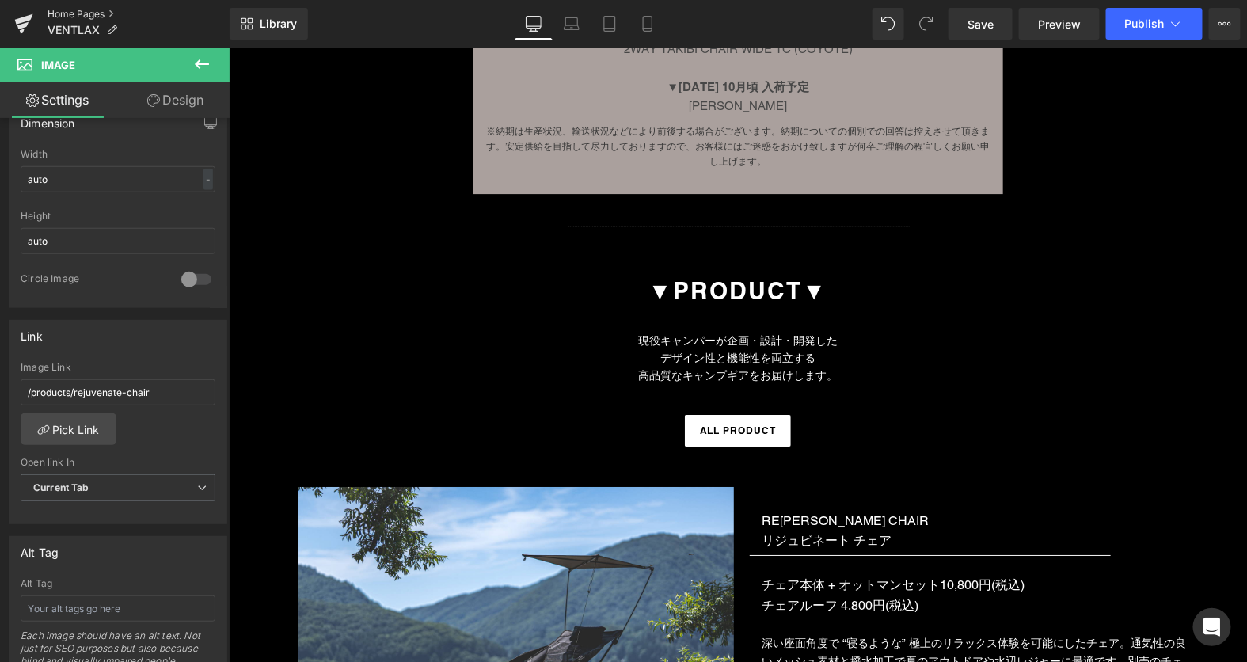
click at [73, 13] on link "Home Pages" at bounding box center [139, 14] width 182 height 13
